Goal: Information Seeking & Learning: Learn about a topic

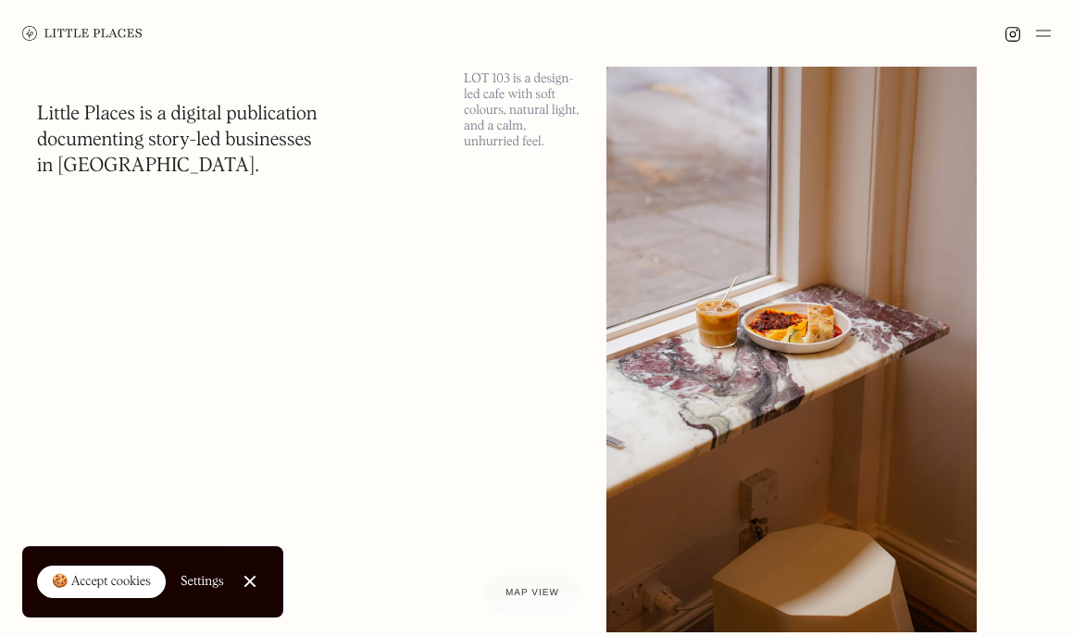
scroll to position [13143, 0]
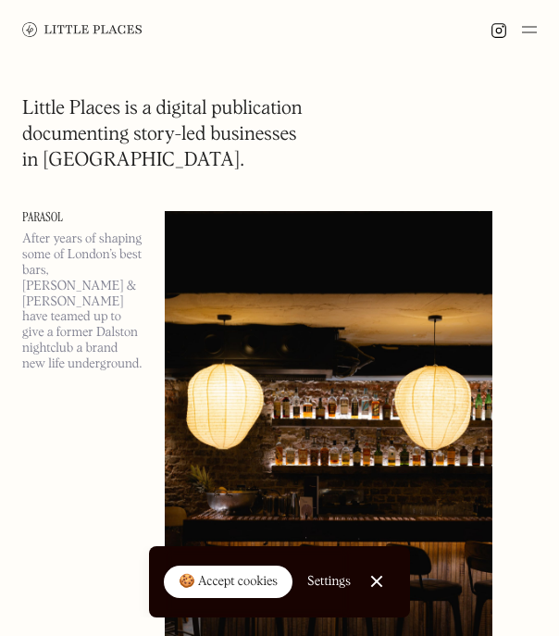
copy link "Parasol"
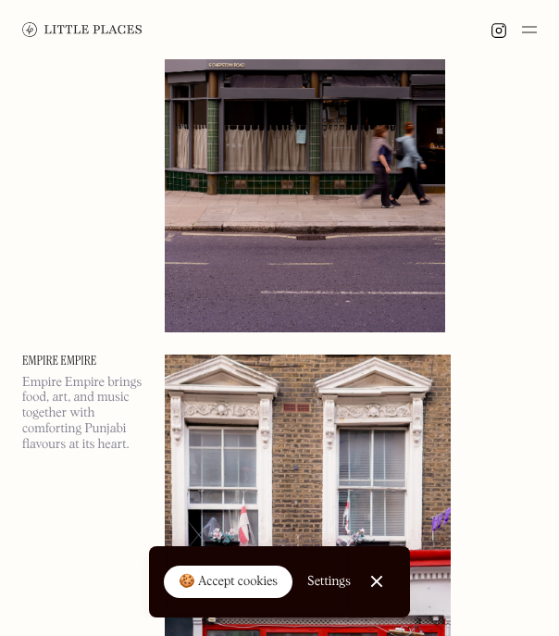
scroll to position [923, 0]
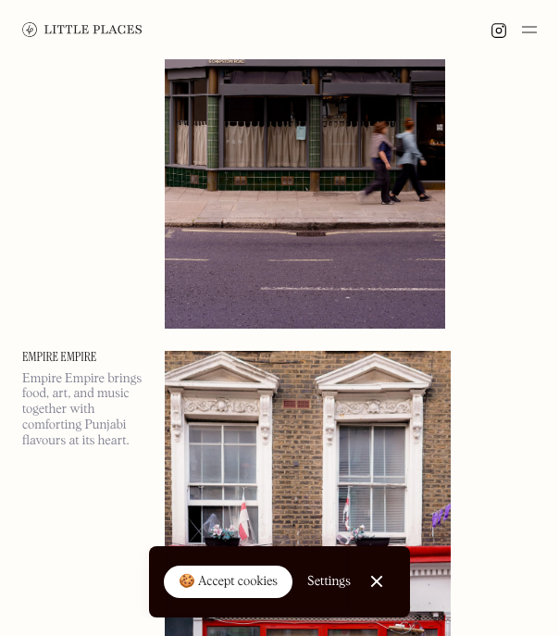
click at [51, 391] on p "Empire Empire brings food, art, and music together with comforting Punjabi flav…" at bounding box center [82, 410] width 120 height 78
click at [36, 357] on link "Empire Empire" at bounding box center [82, 357] width 120 height 13
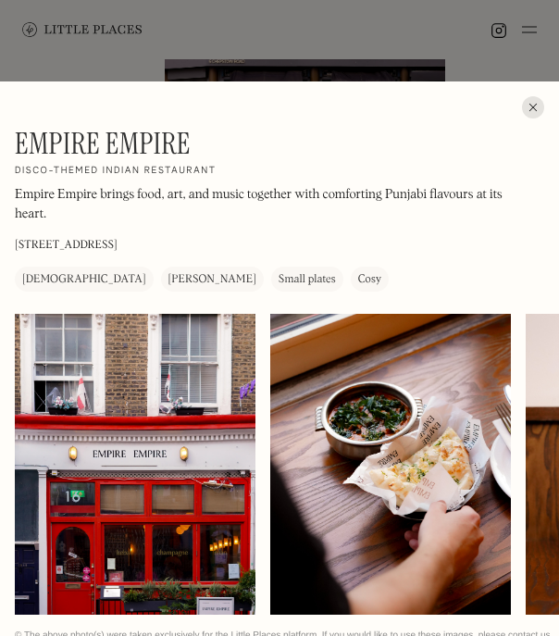
click at [532, 108] on div at bounding box center [533, 107] width 22 height 22
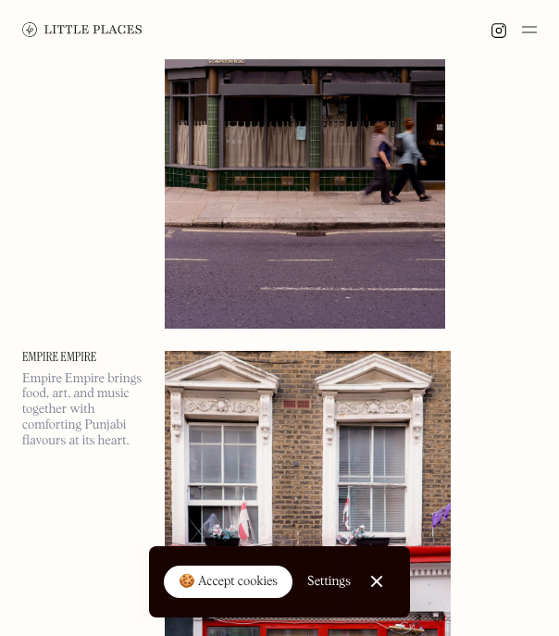
click at [83, 357] on link "Empire Empire" at bounding box center [82, 357] width 120 height 13
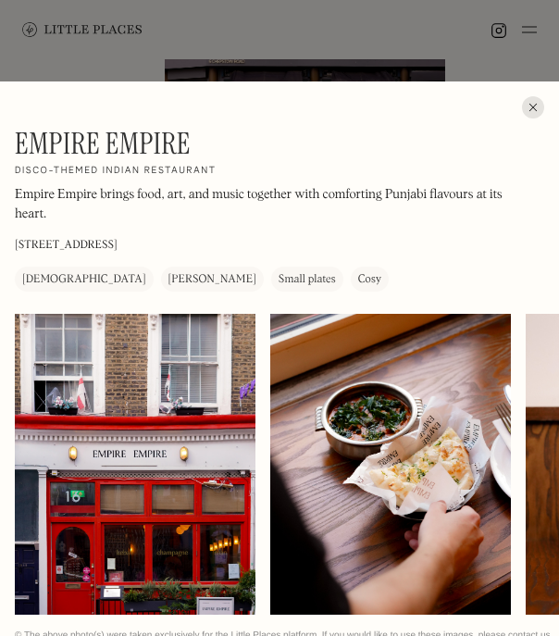
click at [131, 145] on h1 "Empire Empire" at bounding box center [103, 143] width 176 height 35
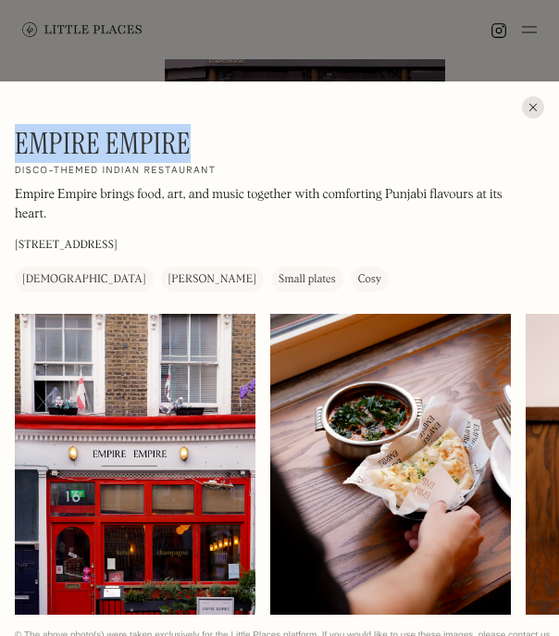
drag, startPoint x: 18, startPoint y: 144, endPoint x: 190, endPoint y: 143, distance: 172.2
click at [190, 143] on h1 "Empire Empire" at bounding box center [103, 143] width 176 height 35
copy h1 "Empire Empire"
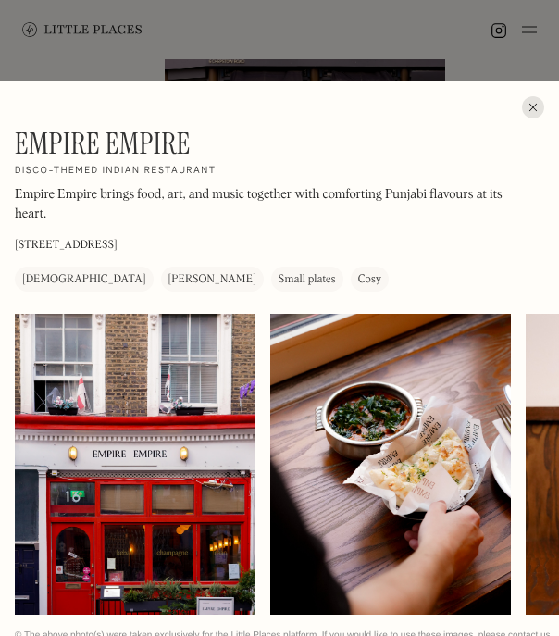
click at [547, 103] on div "Empire Empire On Our Radar Disco-themed Indian restaurant Empire Empire brings …" at bounding box center [279, 378] width 559 height 594
click at [540, 103] on div at bounding box center [533, 107] width 22 height 22
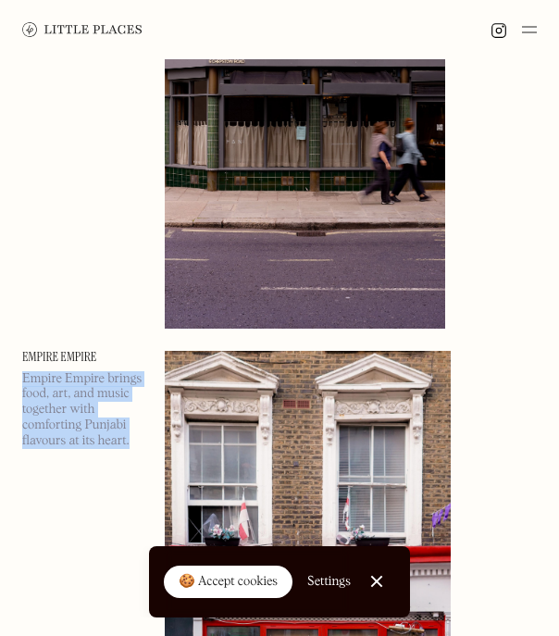
drag, startPoint x: 20, startPoint y: 378, endPoint x: 132, endPoint y: 443, distance: 129.8
copy p "Empire Empire brings food, art, and music together with comforting Punjabi flav…"
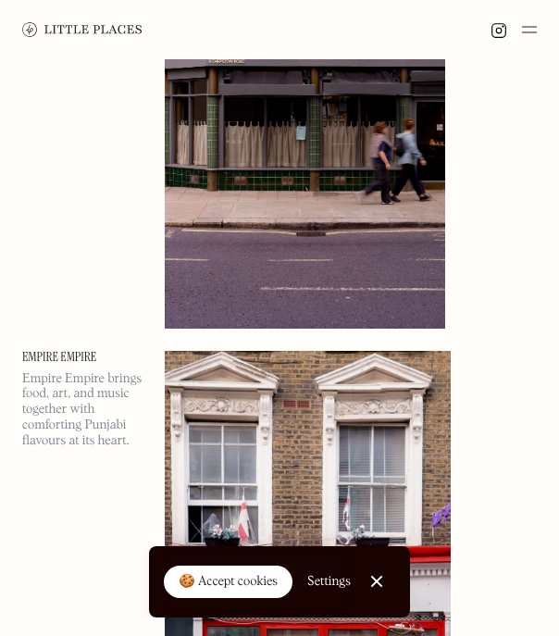
click at [95, 554] on div "🍪 Accept cookies Settings Close Cookie Popup" at bounding box center [279, 581] width 559 height 71
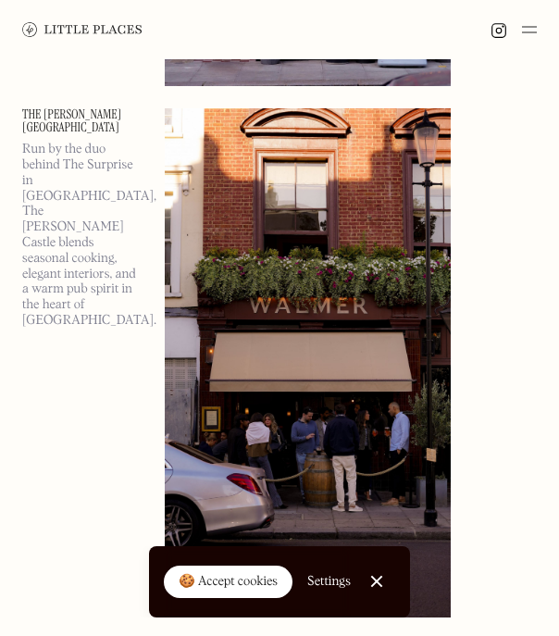
scroll to position [1693, 0]
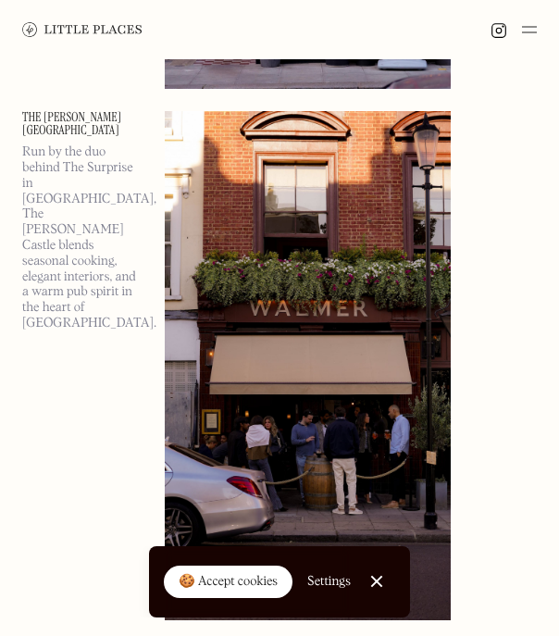
click at [29, 116] on link "The [PERSON_NAME][GEOGRAPHIC_DATA]" at bounding box center [82, 124] width 120 height 26
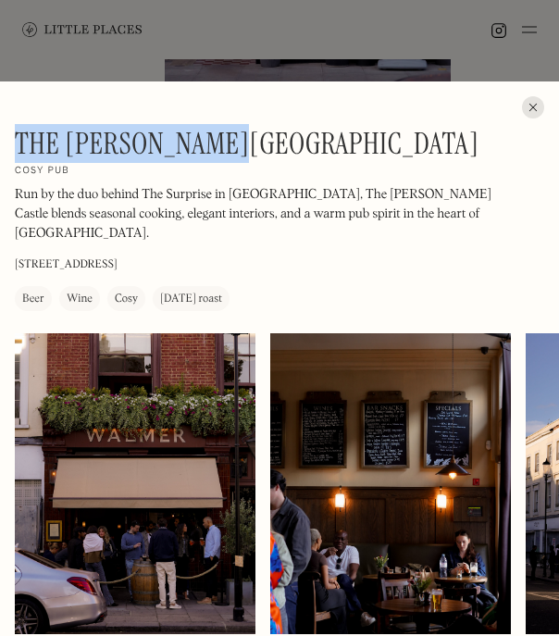
drag, startPoint x: 16, startPoint y: 145, endPoint x: 244, endPoint y: 149, distance: 228.6
click at [244, 149] on h1 "The [PERSON_NAME][GEOGRAPHIC_DATA]" at bounding box center [247, 143] width 464 height 35
copy h1 "The [PERSON_NAME][GEOGRAPHIC_DATA]"
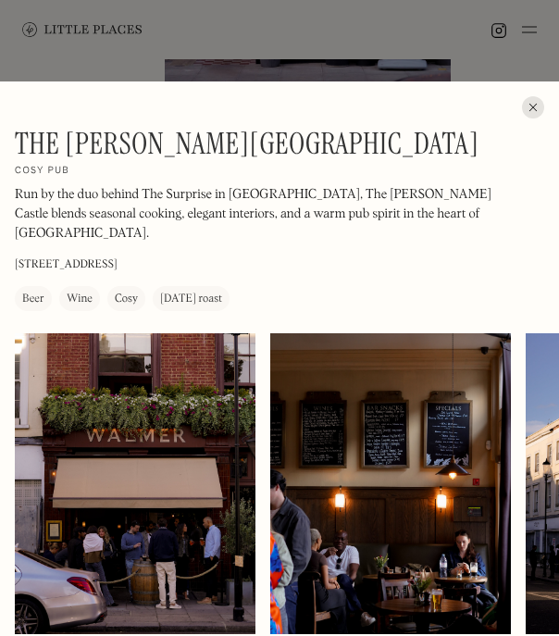
click at [538, 106] on div at bounding box center [533, 107] width 22 height 22
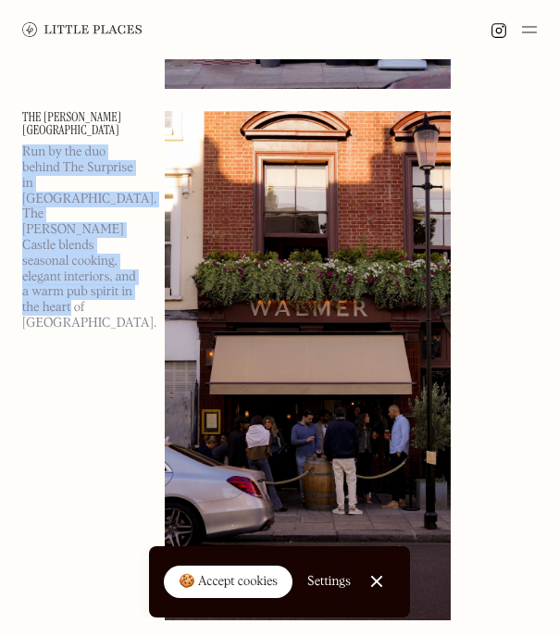
drag, startPoint x: 24, startPoint y: 138, endPoint x: 53, endPoint y: 280, distance: 144.5
click at [53, 280] on div "Run by the duo behind The Surprise in [GEOGRAPHIC_DATA], The [PERSON_NAME] Cast…" at bounding box center [82, 242] width 120 height 196
copy p "Run by the duo behind The Surprise in [GEOGRAPHIC_DATA], The [PERSON_NAME] Cast…"
click at [71, 328] on div "The [PERSON_NAME] Castle Run by the duo behind The Surprise in [GEOGRAPHIC_DATA…" at bounding box center [82, 365] width 120 height 509
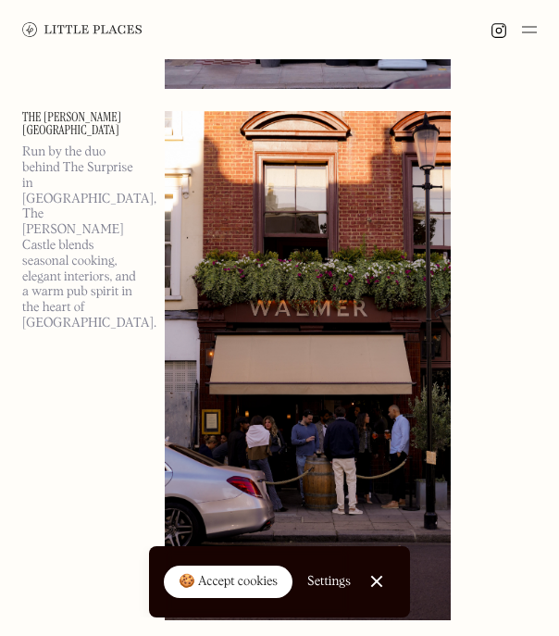
scroll to position [1722, 0]
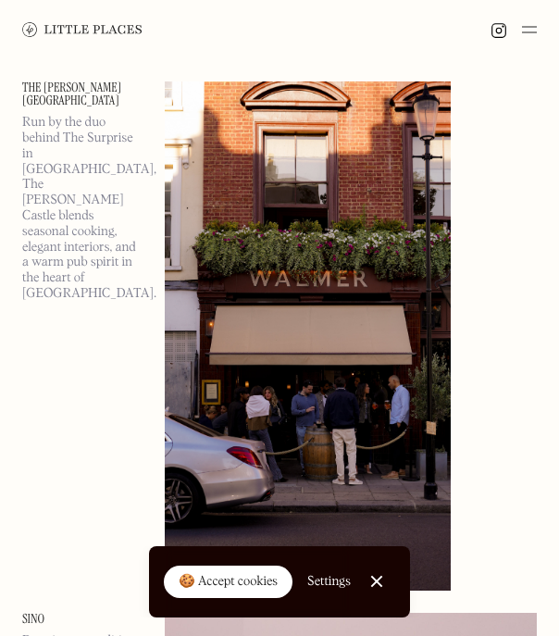
click at [57, 513] on div "The [PERSON_NAME] Castle Run by the duo behind The Surprise in [GEOGRAPHIC_DATA…" at bounding box center [82, 335] width 120 height 509
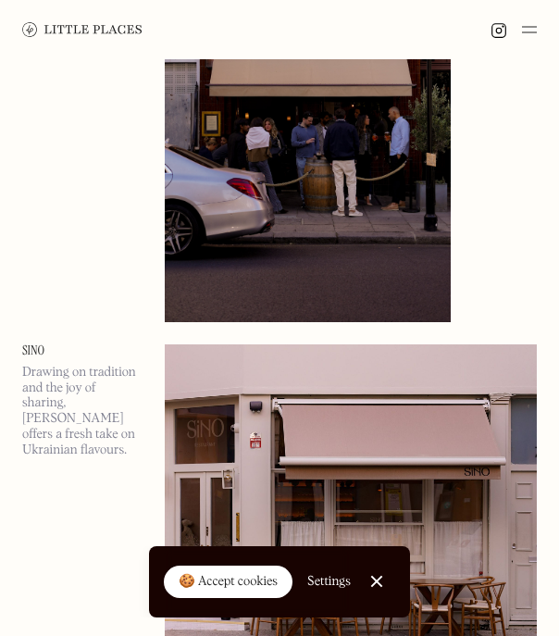
scroll to position [2012, 0]
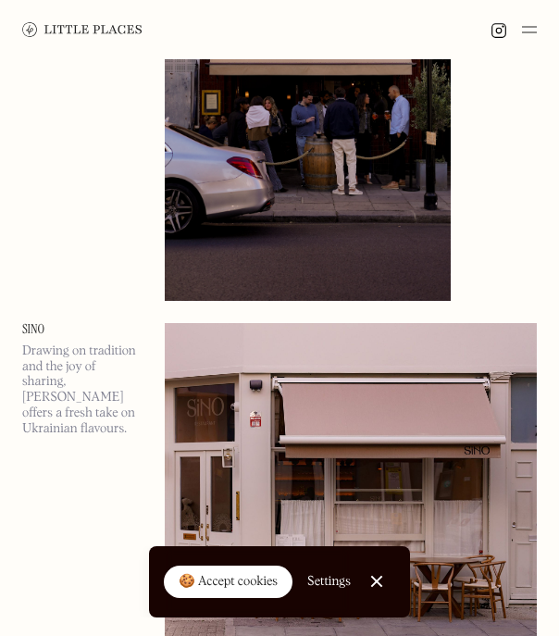
click at [33, 328] on link "Sino" at bounding box center [82, 329] width 120 height 13
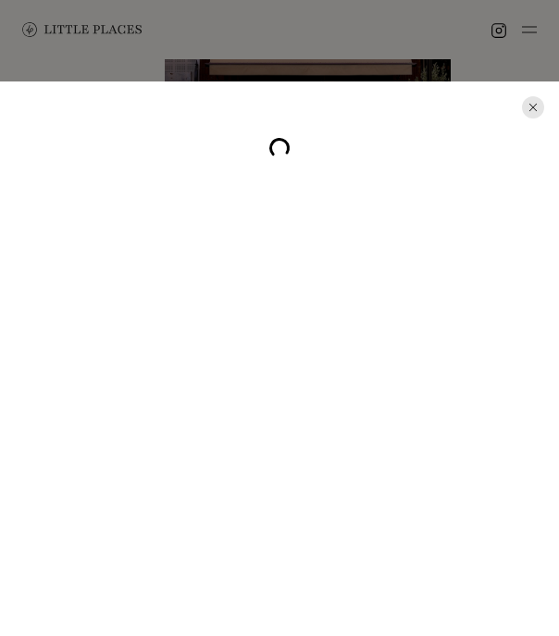
click at [33, 328] on div at bounding box center [279, 318] width 559 height 636
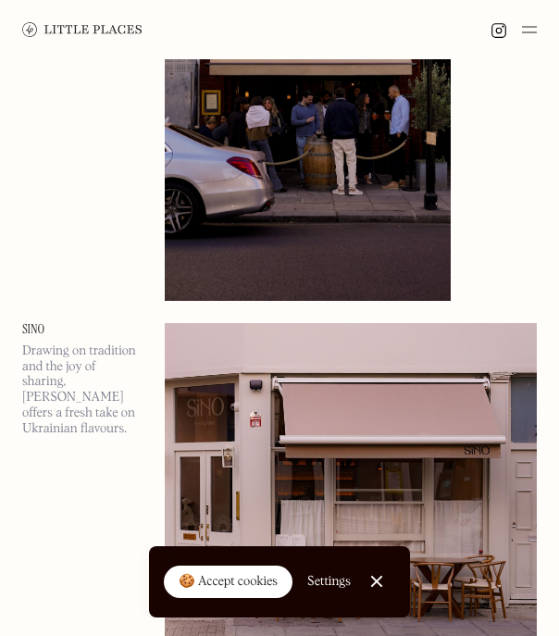
click at [33, 328] on link "Sino" at bounding box center [82, 329] width 120 height 13
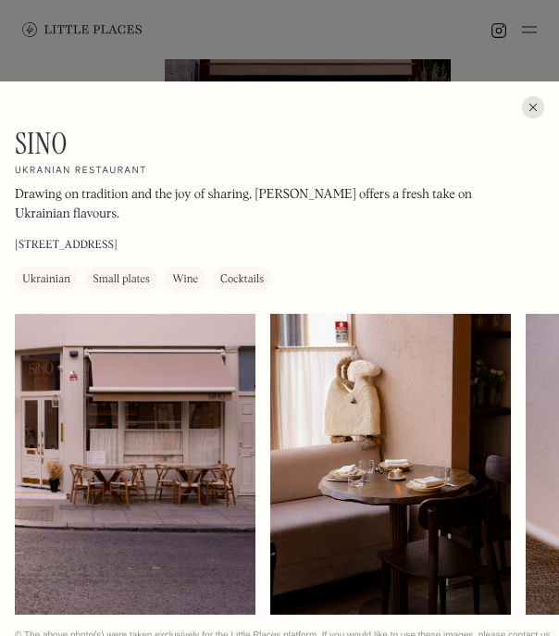
click at [359, 107] on div "Sino On Our Radar Ukranian restaurant Drawing on tradition and the joy of shari…" at bounding box center [272, 209] width 515 height 210
click at [529, 112] on div at bounding box center [533, 107] width 22 height 22
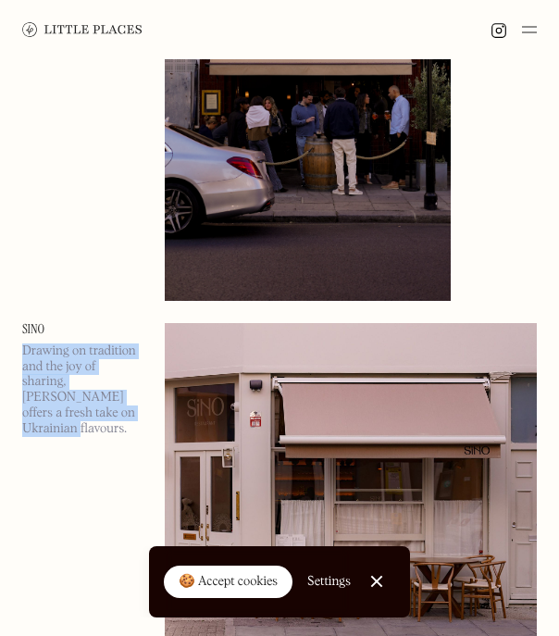
drag, startPoint x: 22, startPoint y: 353, endPoint x: 98, endPoint y: 433, distance: 110.7
click at [98, 433] on div "Sino Drawing on tradition and the joy of sharing, Sino offers a fresh take on U…" at bounding box center [82, 556] width 120 height 466
copy p "Drawing on tradition and the joy of sharing, [PERSON_NAME] offers a fresh take …"
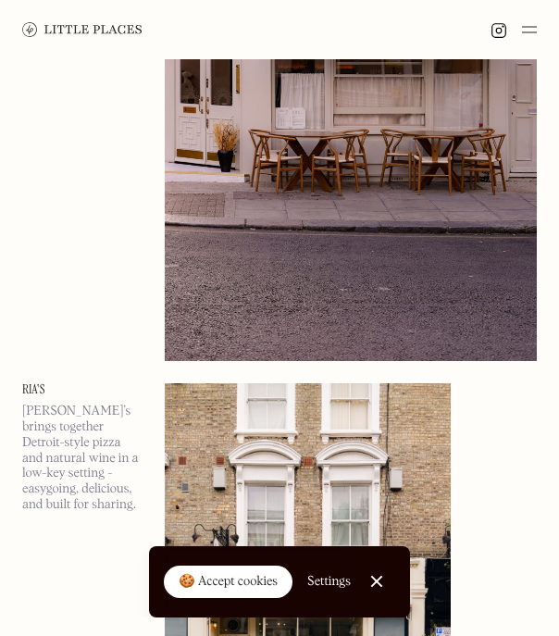
scroll to position [2475, 0]
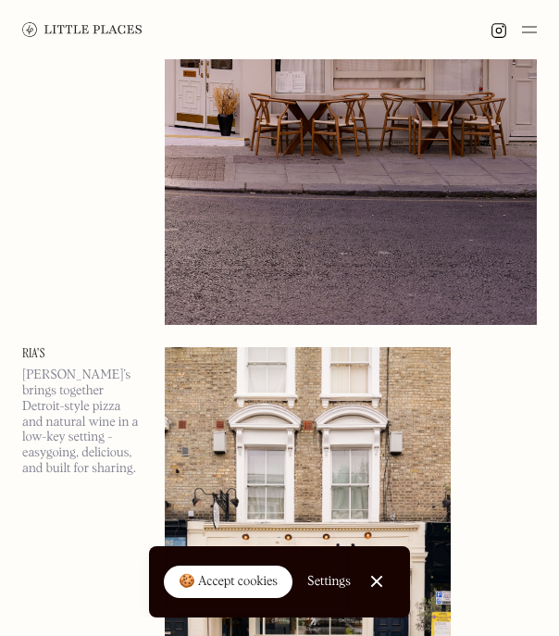
click at [131, 300] on div "Sino Drawing on tradition and the joy of sharing, Sino offers a fresh take on U…" at bounding box center [82, 93] width 120 height 466
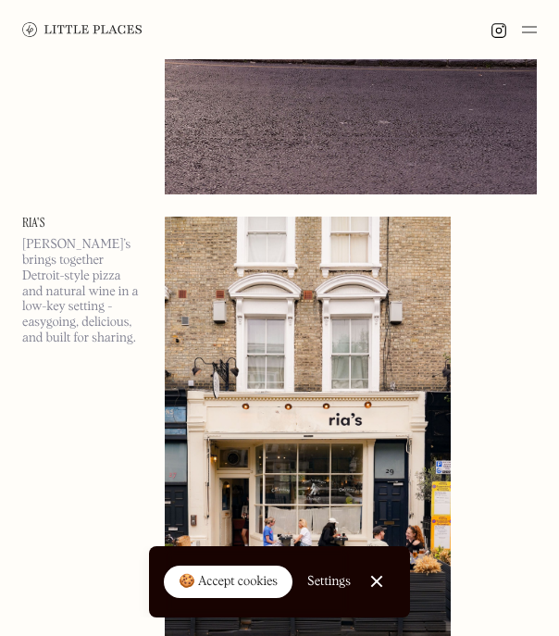
scroll to position [2624, 0]
